Goal: Find specific page/section: Find specific page/section

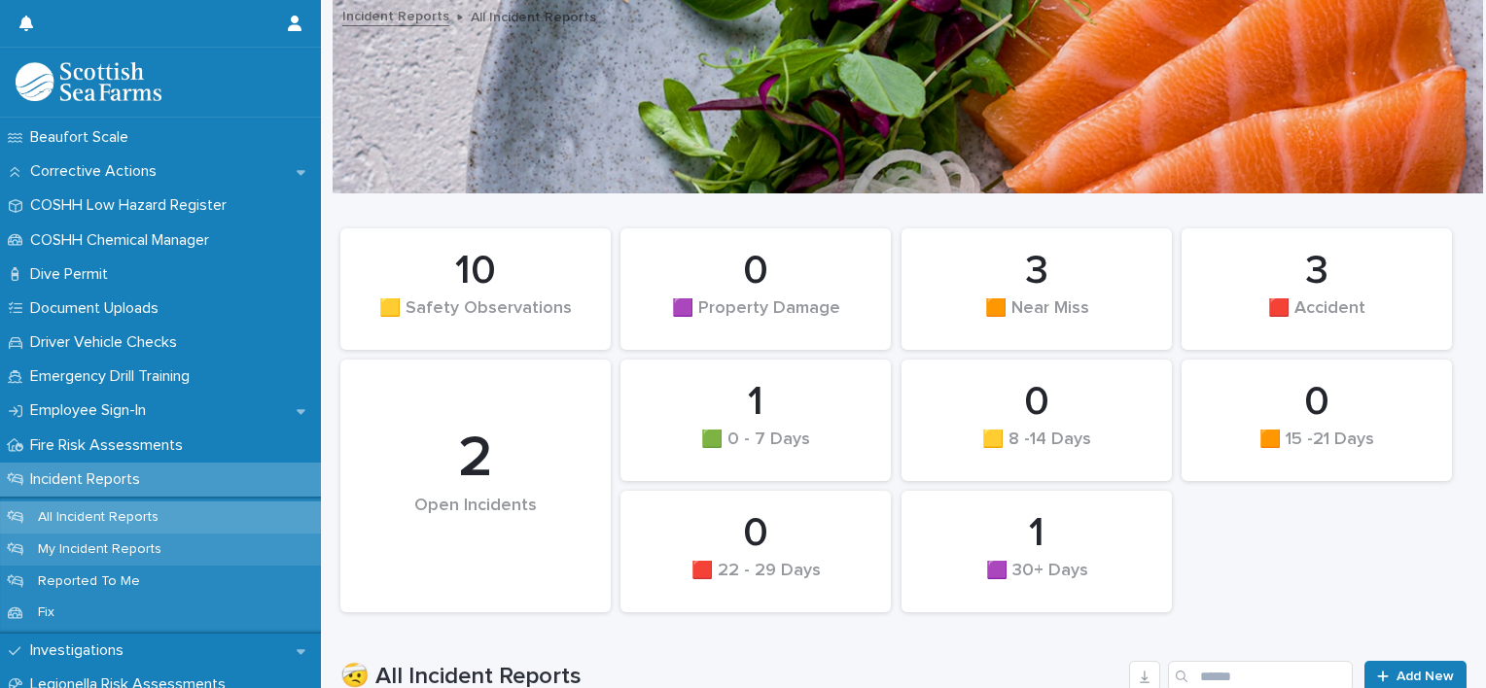
scroll to position [583, 0]
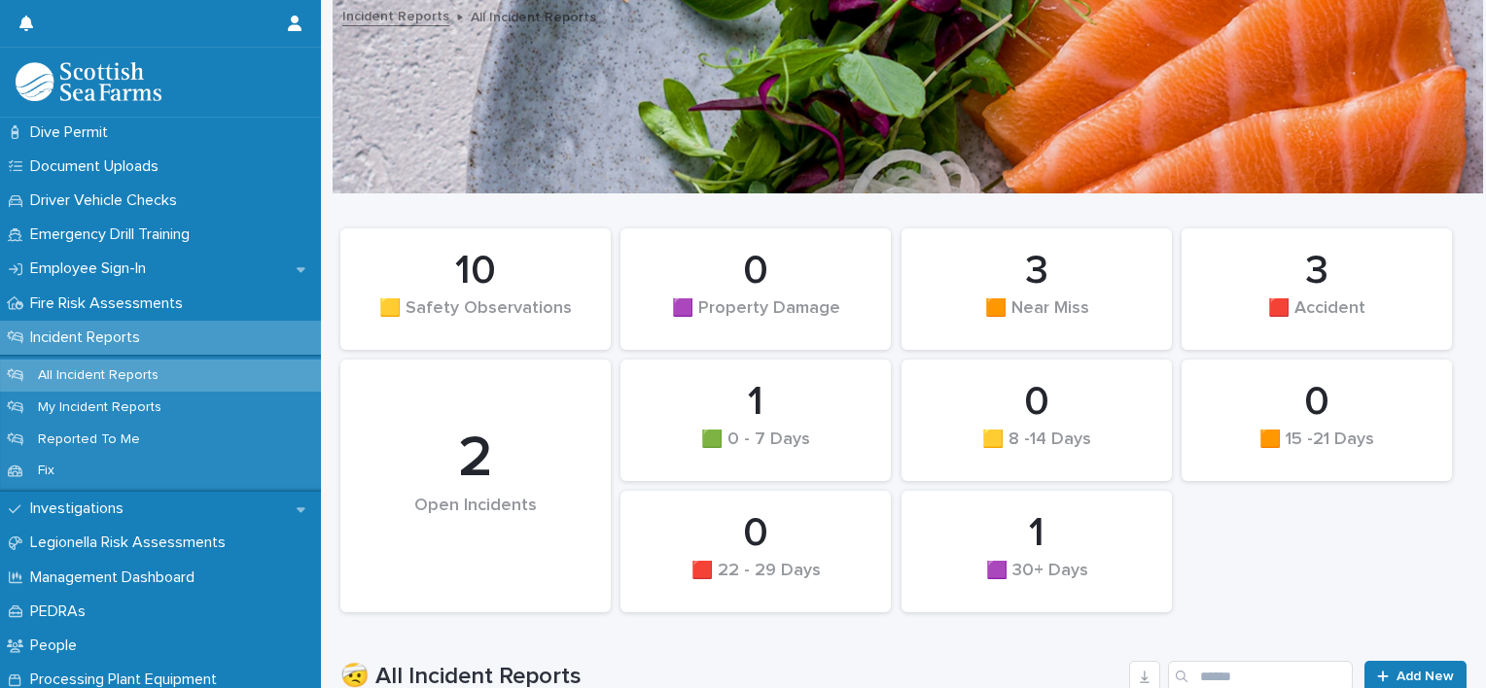
click at [100, 345] on p "Incident Reports" at bounding box center [88, 338] width 133 height 18
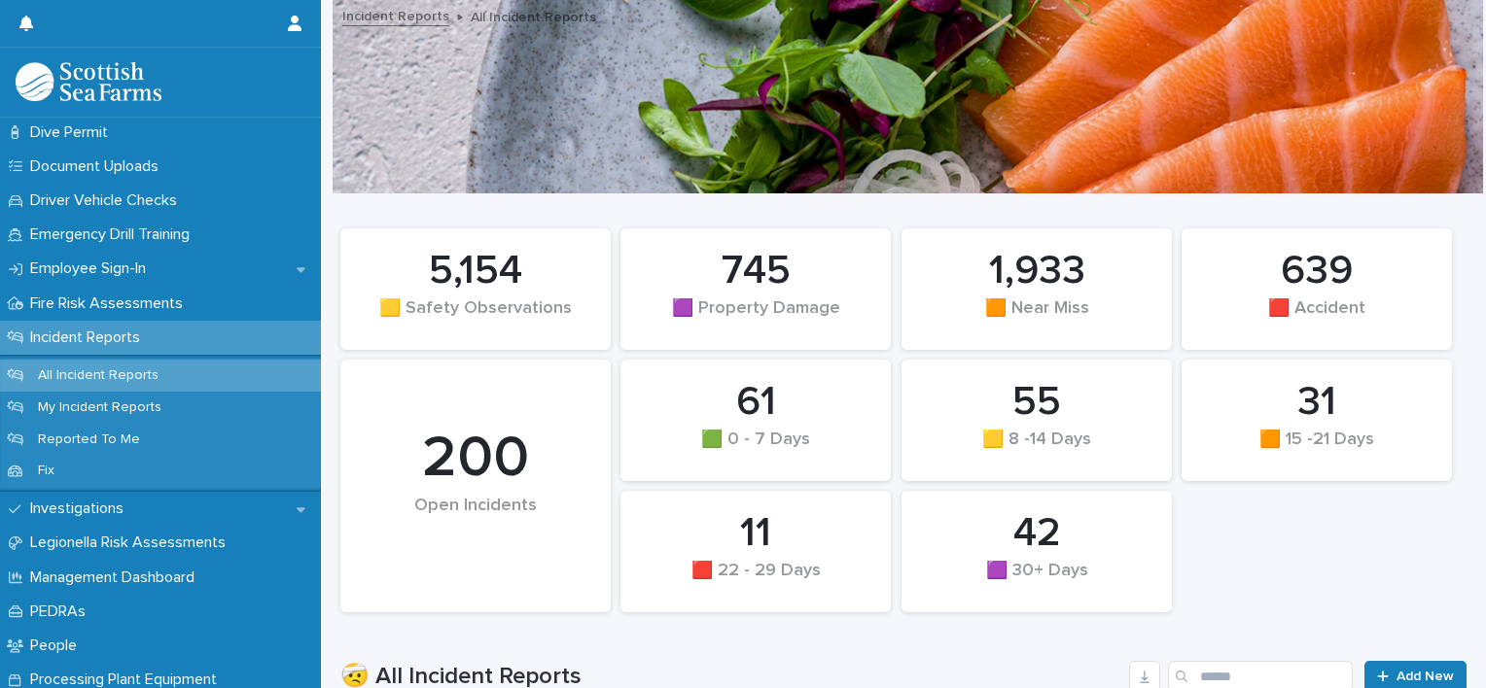
click at [144, 375] on p "All Incident Reports" at bounding box center [98, 376] width 152 height 17
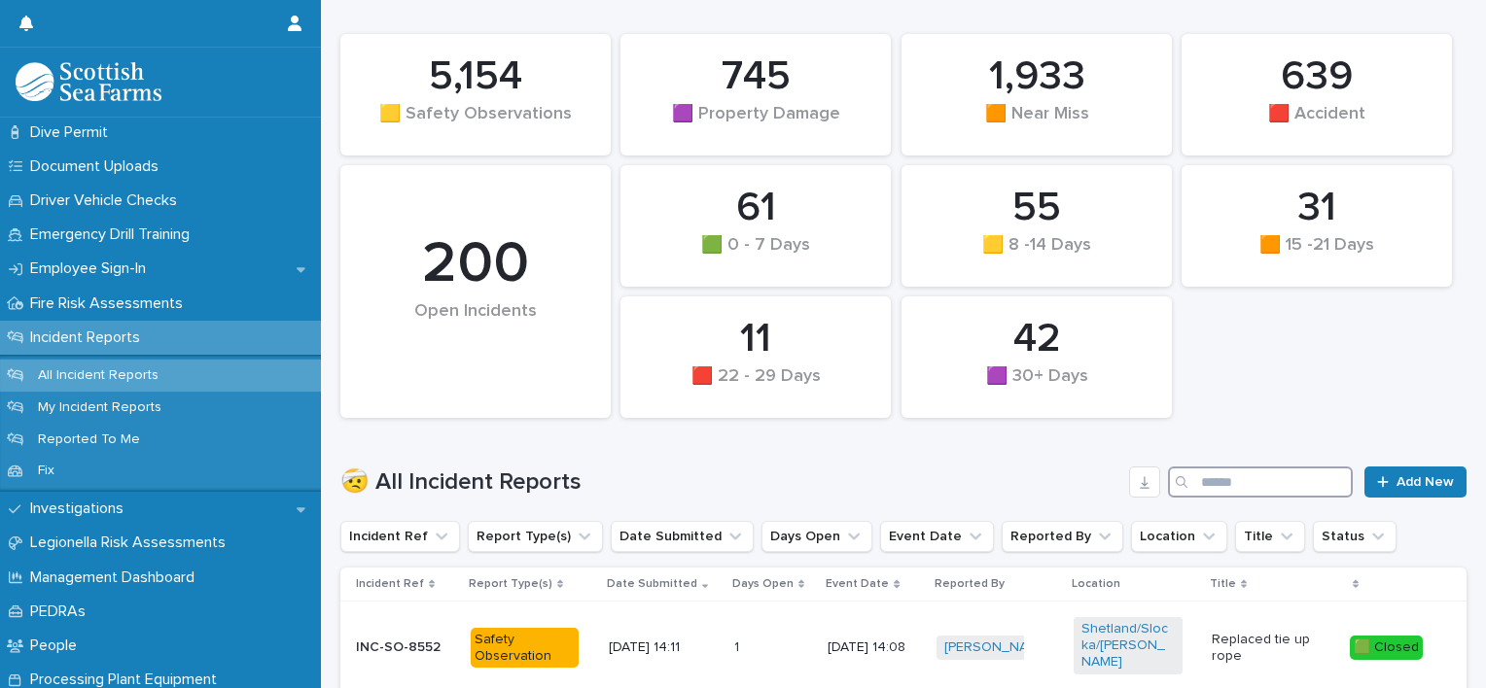
click at [1209, 483] on input "Search" at bounding box center [1260, 482] width 185 height 31
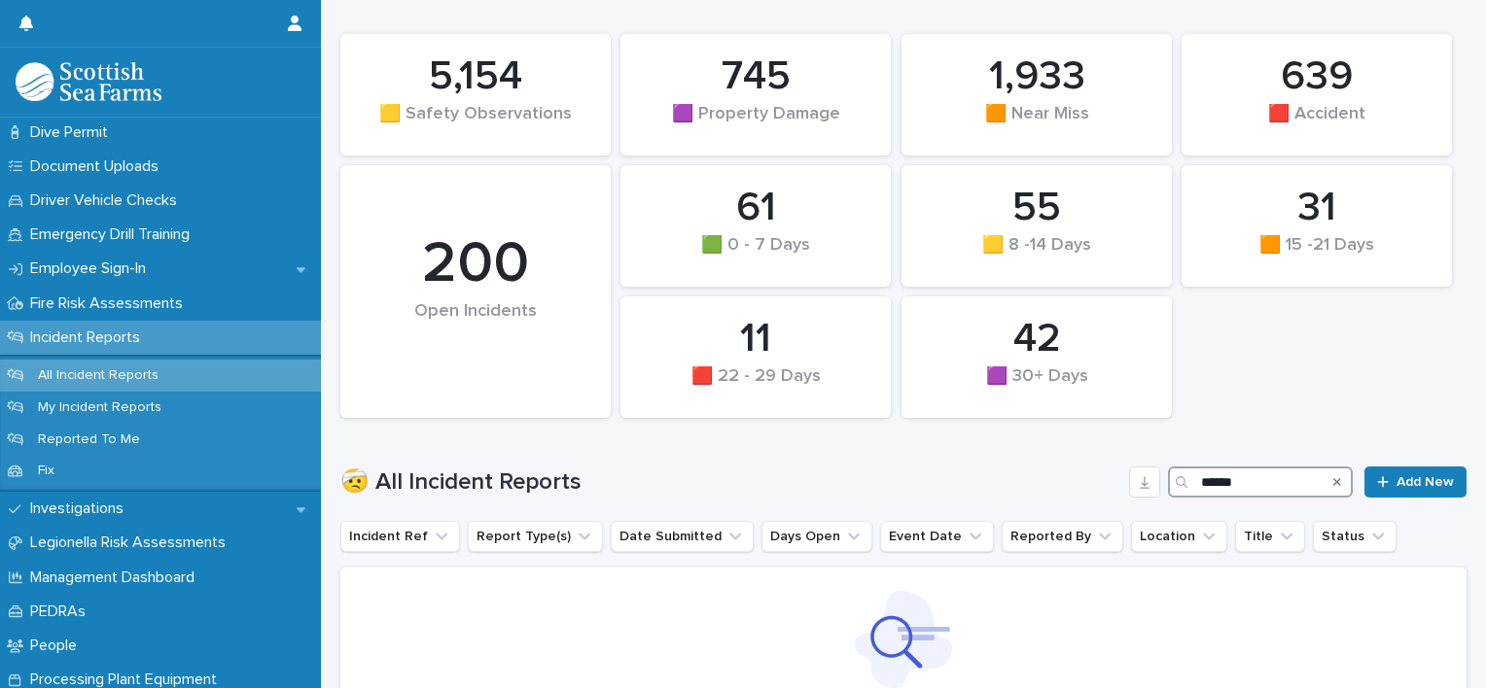
type input "******"
click at [1333, 483] on icon "Search" at bounding box center [1337, 482] width 8 height 8
